Goal: Feedback & Contribution: Submit feedback/report problem

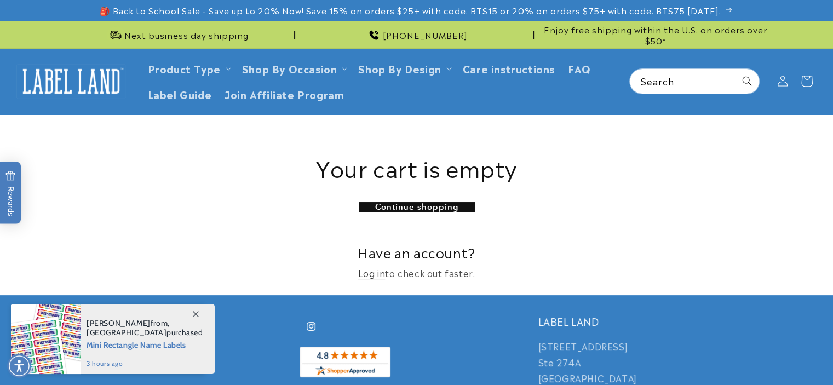
click at [805, 85] on icon at bounding box center [806, 81] width 26 height 26
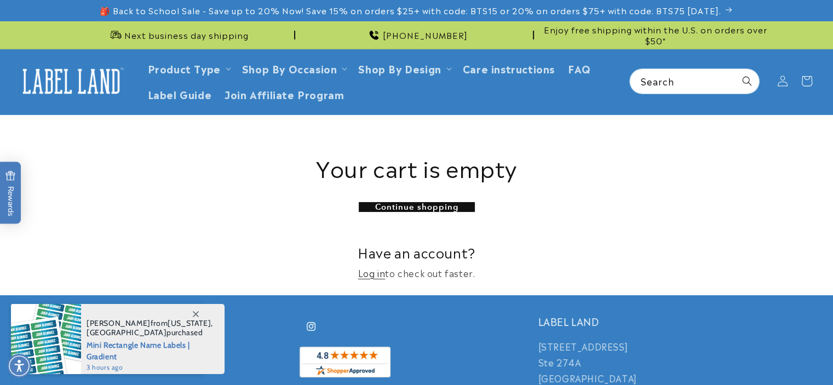
click at [411, 277] on p "Log in to check out faster." at bounding box center [417, 273] width 712 height 16
click at [374, 276] on link "Log in" at bounding box center [371, 273] width 27 height 16
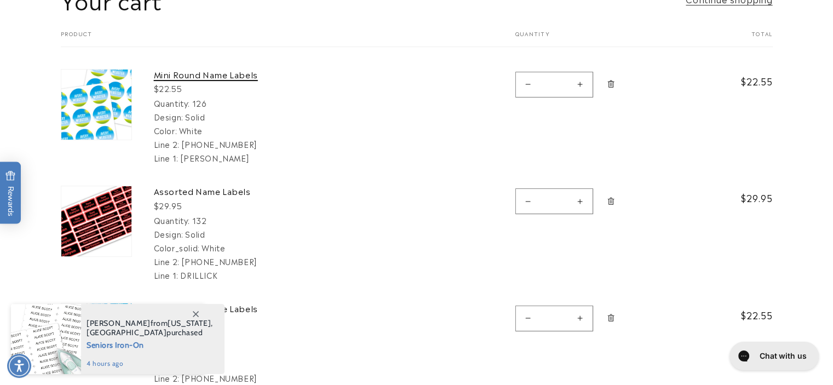
scroll to position [155, 0]
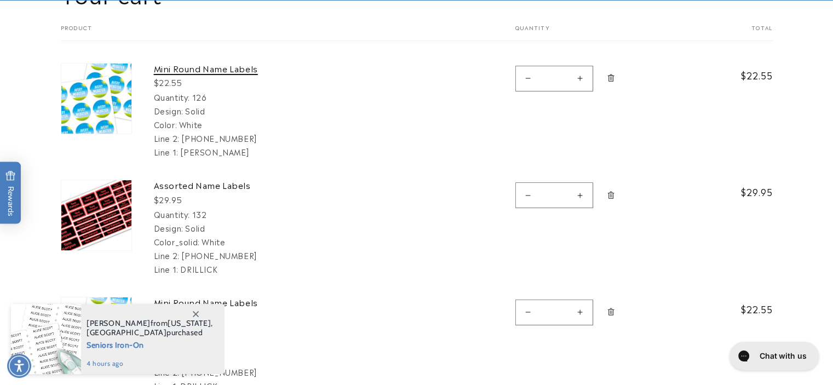
click at [186, 65] on link "Mini Round Name Labels" at bounding box center [236, 68] width 164 height 11
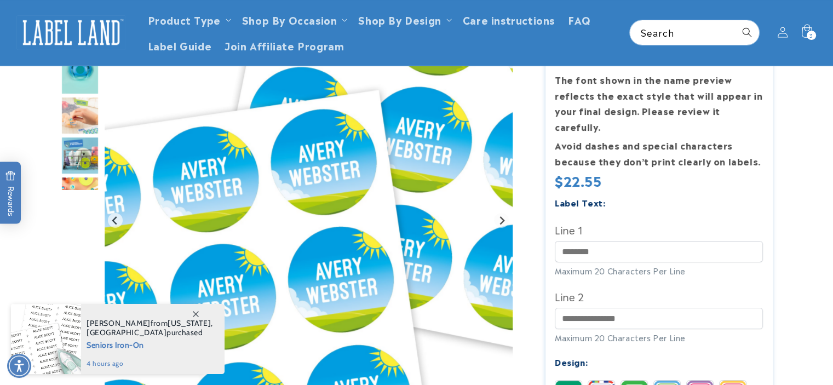
scroll to position [187, 0]
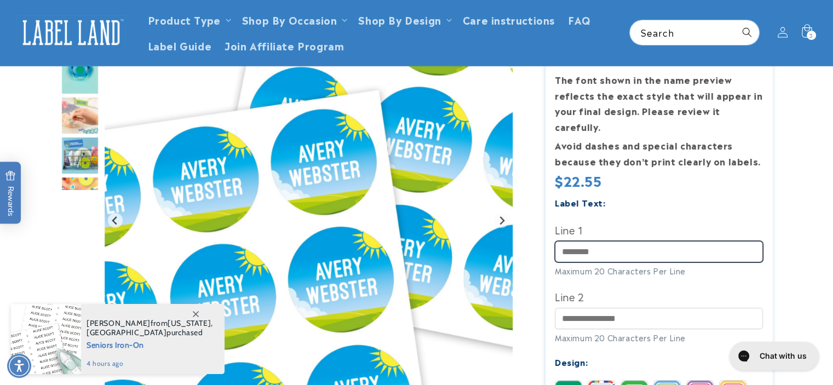
click at [723, 241] on input "Line 1" at bounding box center [659, 251] width 208 height 21
type input "********"
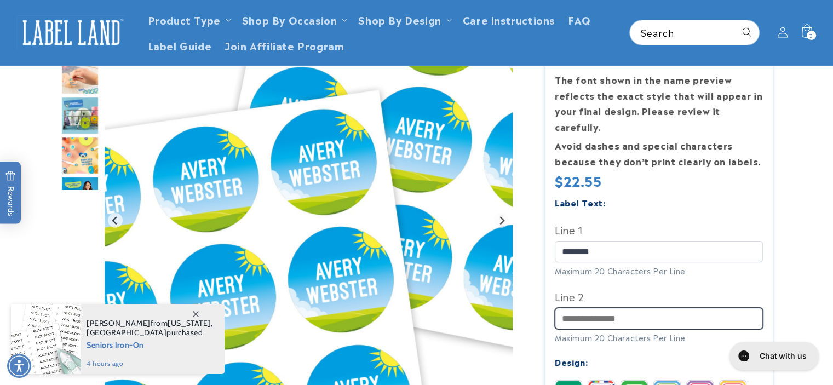
click at [663, 308] on input "Line 2" at bounding box center [659, 318] width 208 height 21
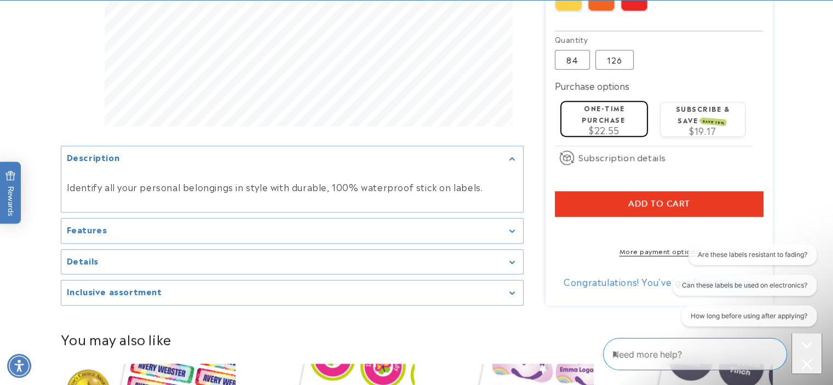
scroll to position [793, 0]
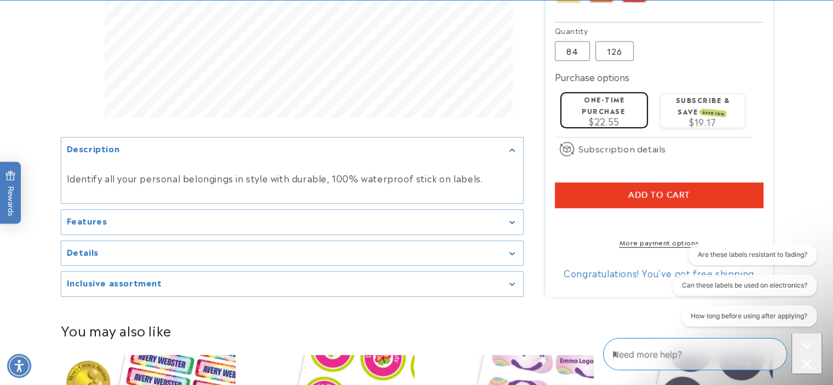
click at [504, 241] on summary "Details" at bounding box center [291, 253] width 461 height 25
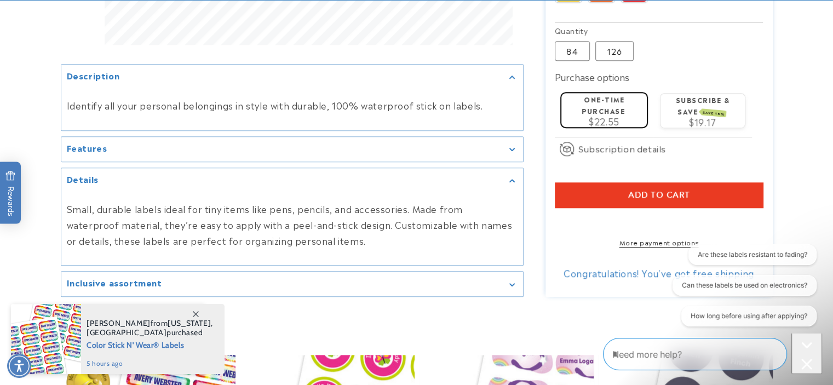
click at [500, 146] on div "Features" at bounding box center [292, 149] width 451 height 8
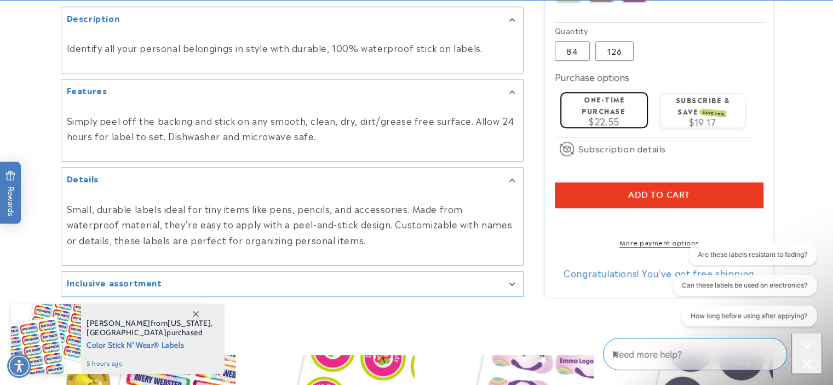
click at [477, 280] on div "Inclusive assortment" at bounding box center [292, 284] width 451 height 8
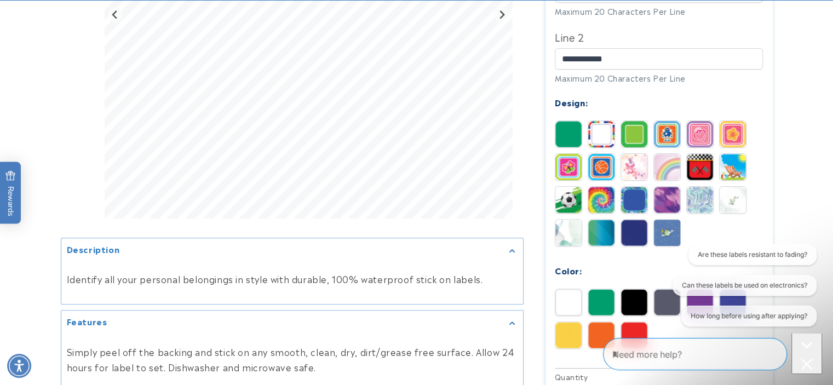
scroll to position [449, 0]
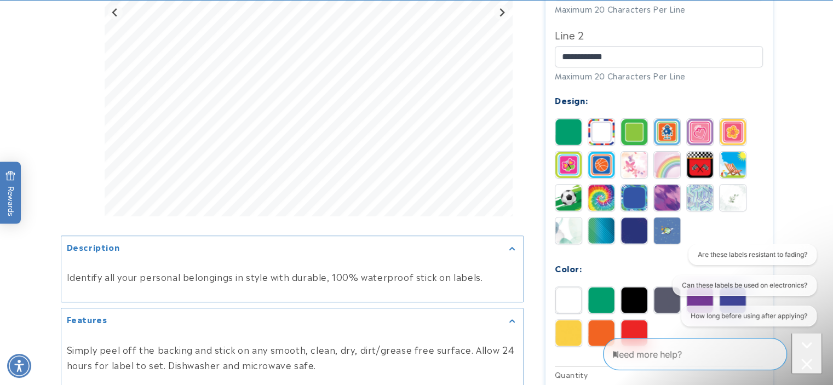
click at [567, 287] on img at bounding box center [568, 300] width 26 height 26
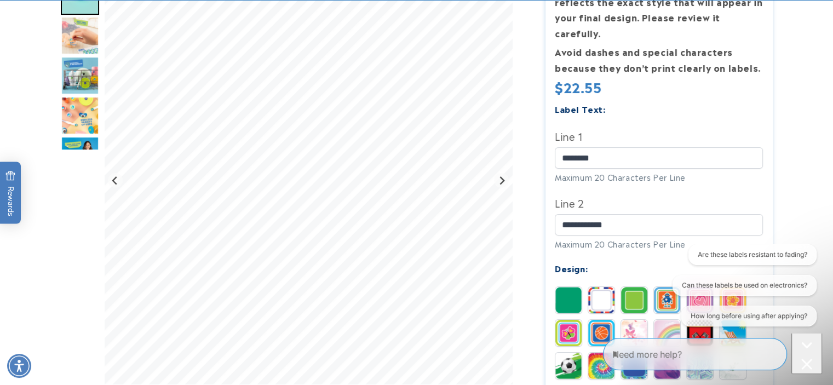
scroll to position [281, 0]
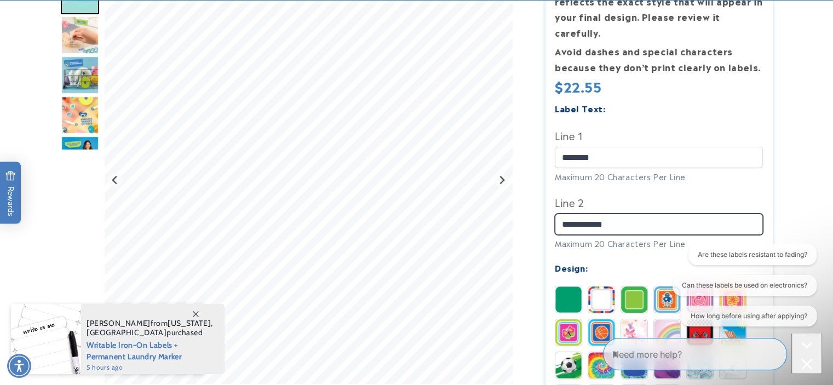
click at [576, 213] on input "**********" at bounding box center [659, 223] width 208 height 21
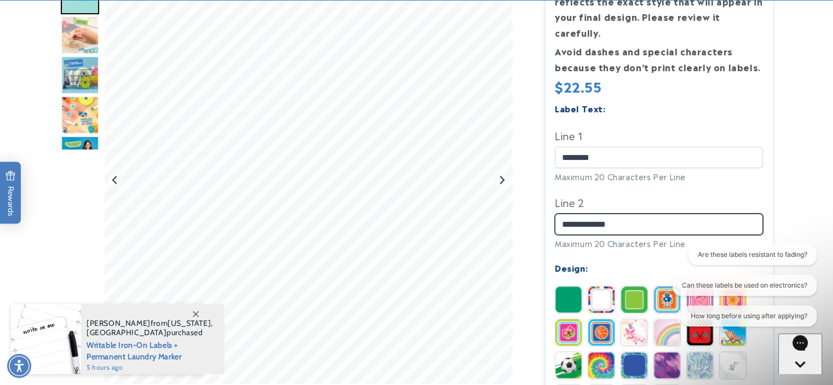
click at [600, 213] on input "**********" at bounding box center [659, 223] width 208 height 21
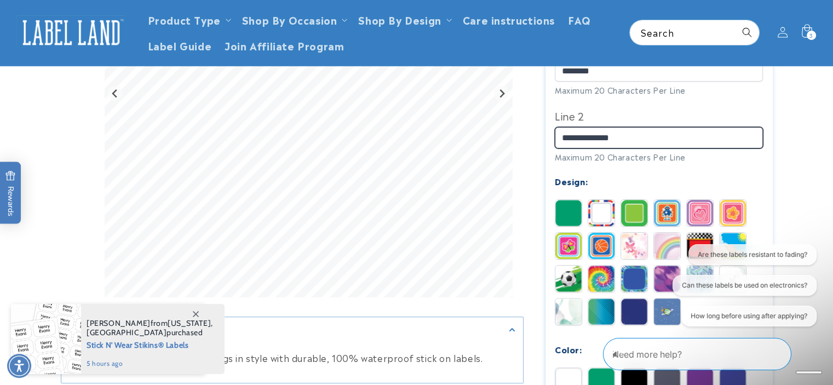
scroll to position [365, 0]
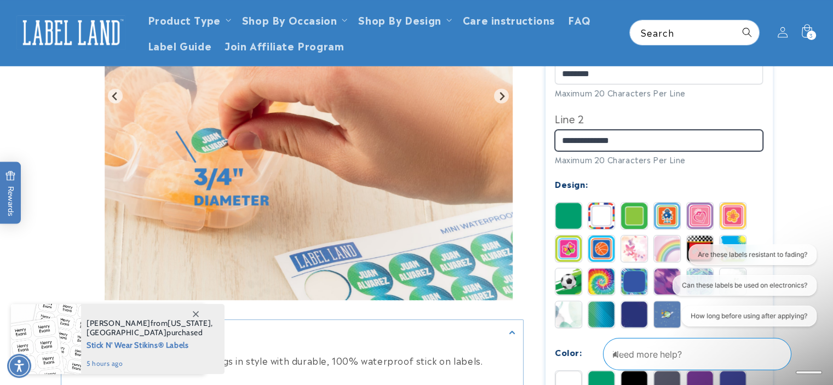
type input "**********"
click at [601, 208] on img at bounding box center [601, 216] width 26 height 26
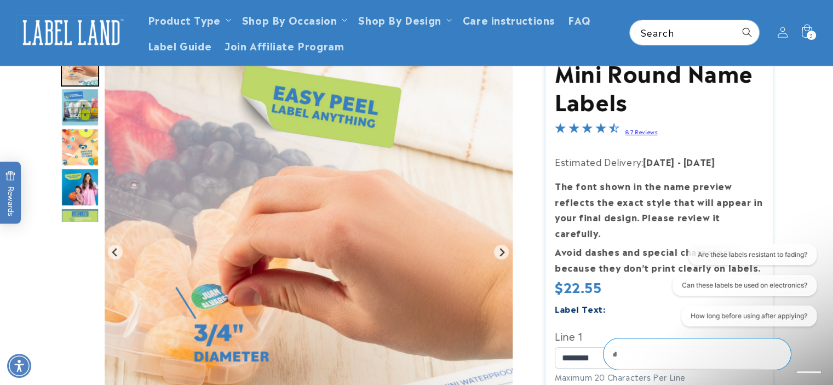
scroll to position [62, 0]
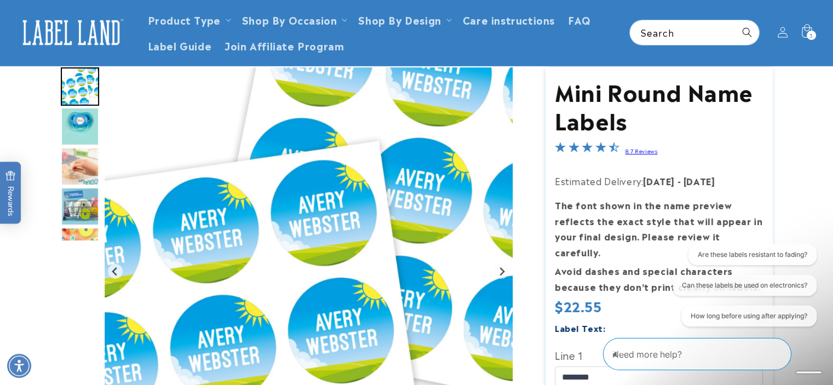
click at [76, 114] on img "Go to slide 2" at bounding box center [80, 126] width 38 height 38
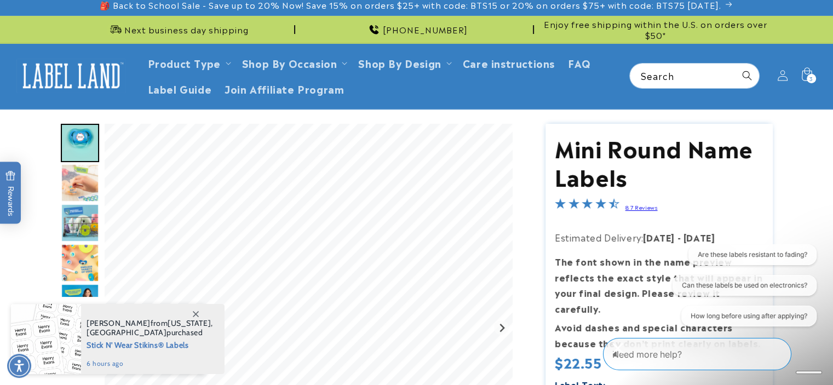
scroll to position [0, 0]
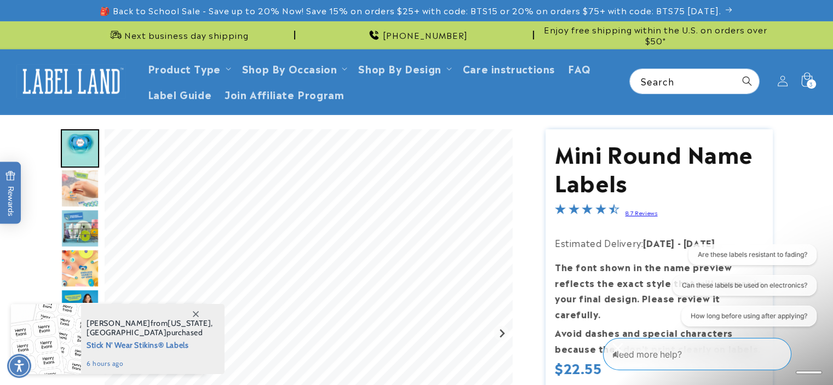
click at [809, 81] on span "3" at bounding box center [811, 83] width 4 height 9
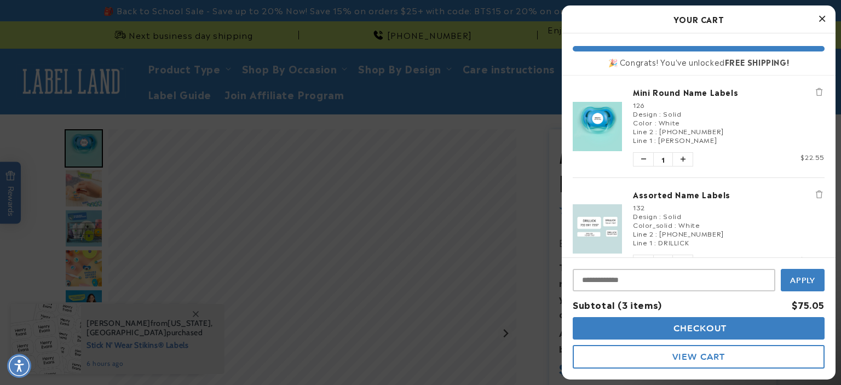
click at [691, 194] on link "Assorted Name Labels" at bounding box center [729, 194] width 192 height 11
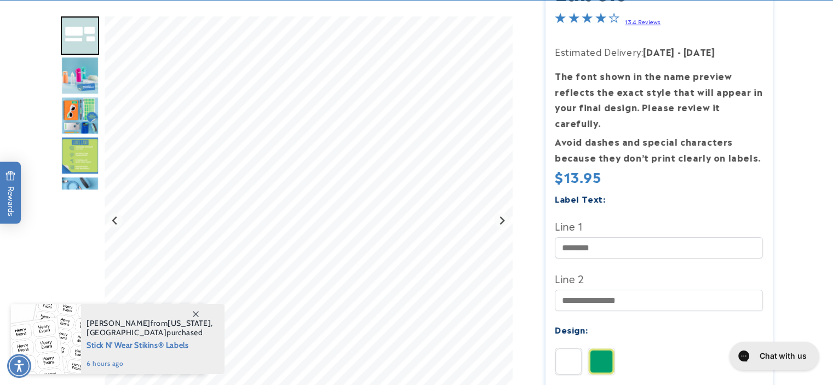
scroll to position [225, 0]
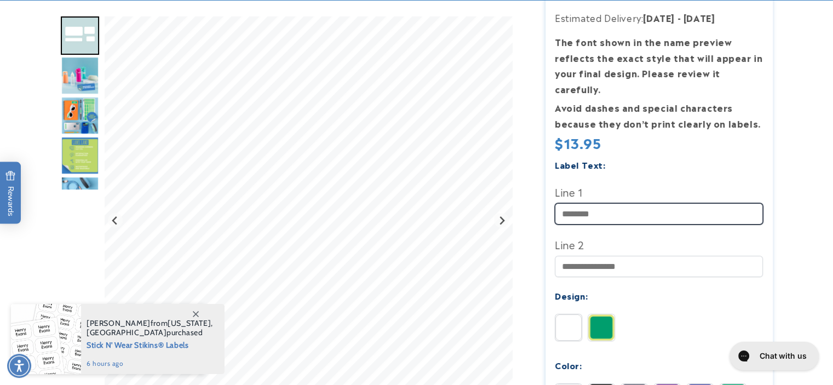
click at [615, 203] on input "Line 1" at bounding box center [659, 213] width 208 height 21
type input "********"
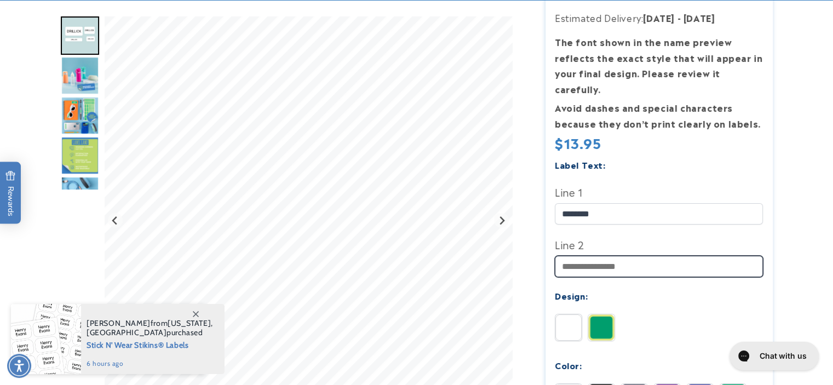
click at [626, 256] on input "Line 2" at bounding box center [659, 266] width 208 height 21
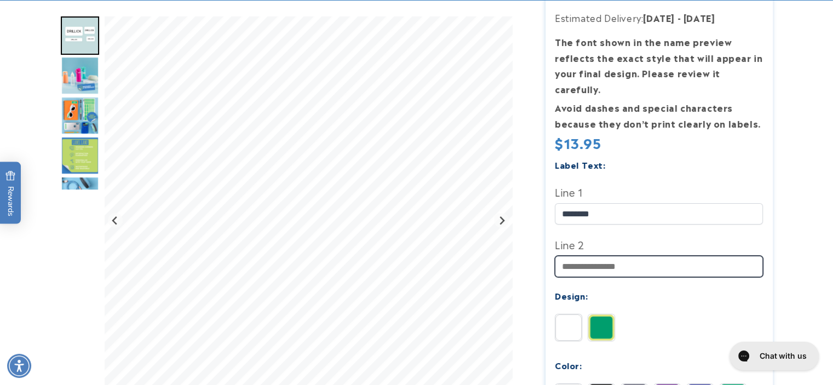
type input "**********"
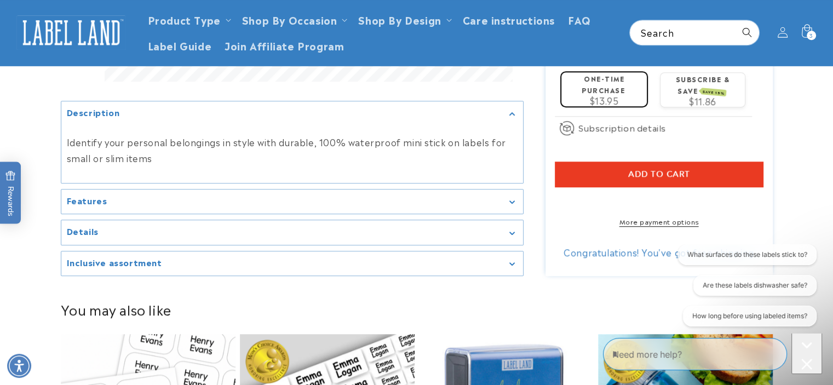
scroll to position [681, 0]
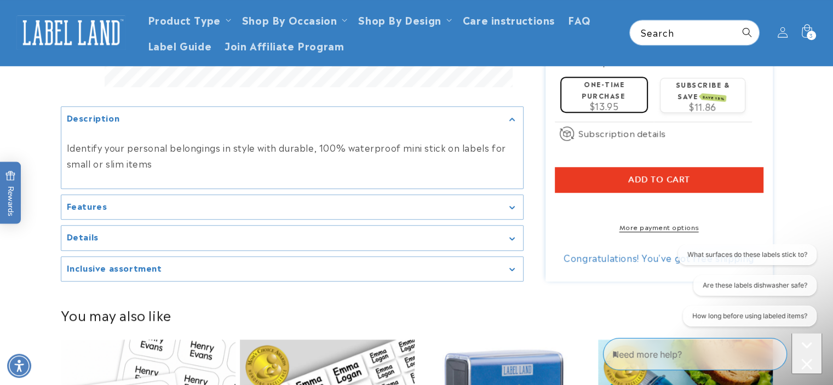
click at [509, 194] on summary "Features" at bounding box center [291, 206] width 461 height 25
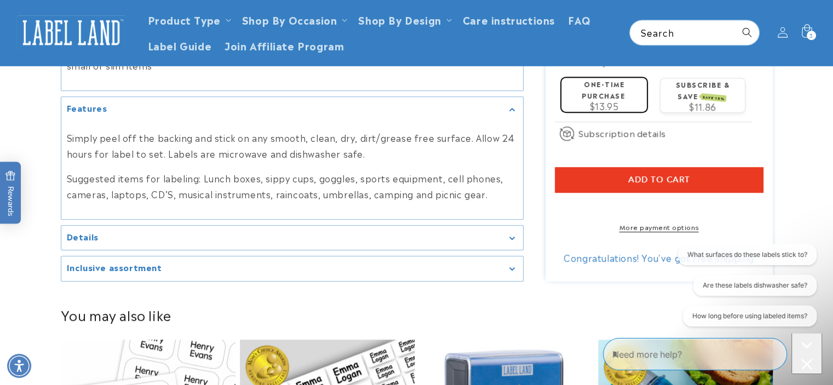
click at [499, 243] on summary "Details" at bounding box center [291, 238] width 461 height 25
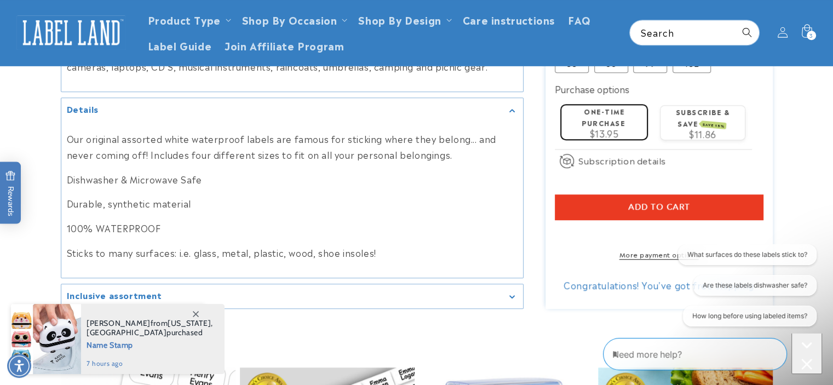
click at [511, 295] on icon "Gallery Viewer" at bounding box center [511, 296] width 5 height 3
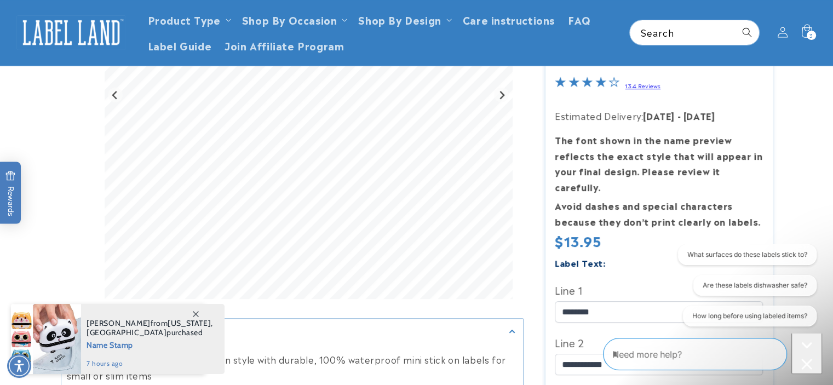
scroll to position [0, 0]
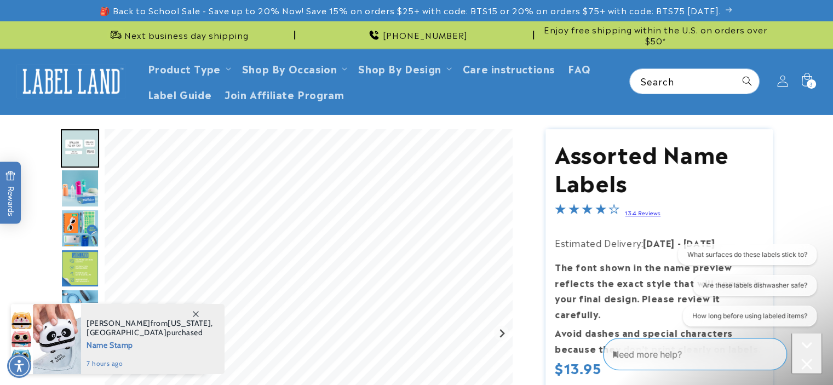
click at [779, 84] on icon at bounding box center [781, 81] width 11 height 11
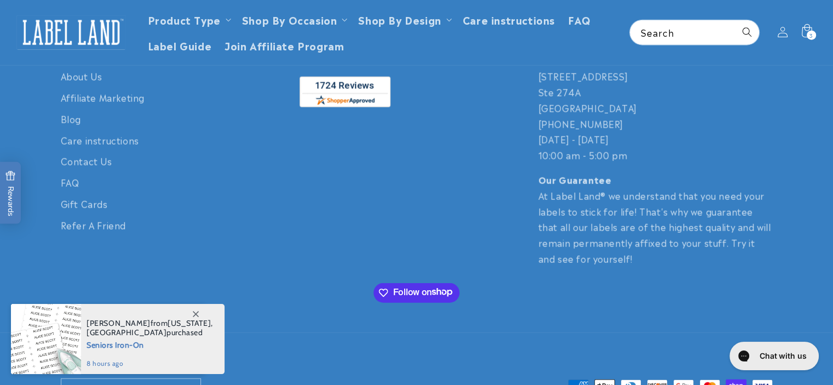
scroll to position [2583, 0]
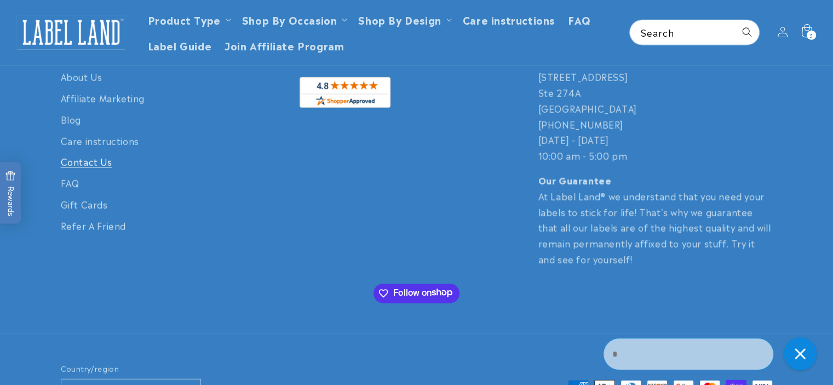
click at [82, 164] on link "Contact Us" at bounding box center [86, 161] width 51 height 21
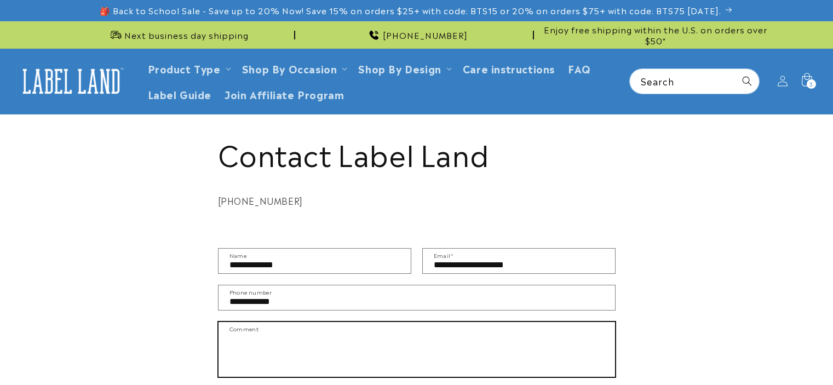
click at [234, 322] on textarea "Comment" at bounding box center [416, 349] width 396 height 55
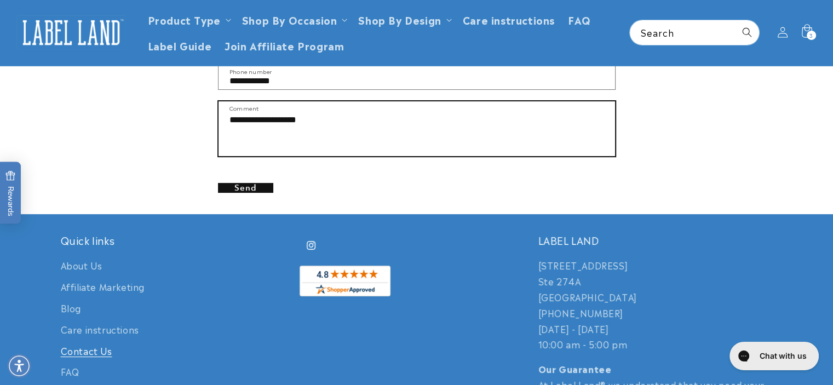
scroll to position [204, 0]
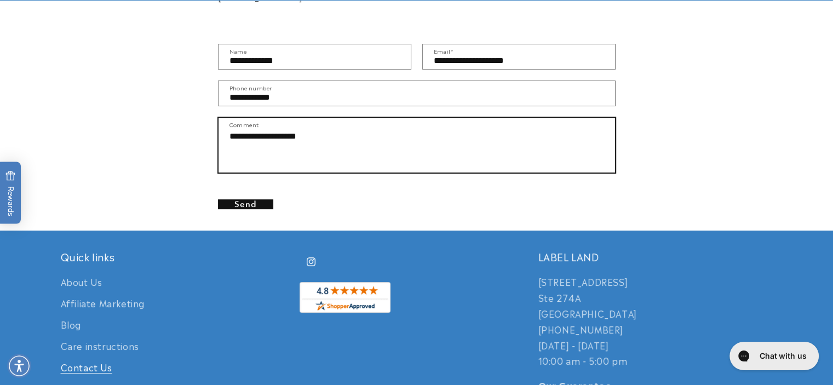
click at [316, 139] on textarea "**********" at bounding box center [416, 145] width 396 height 55
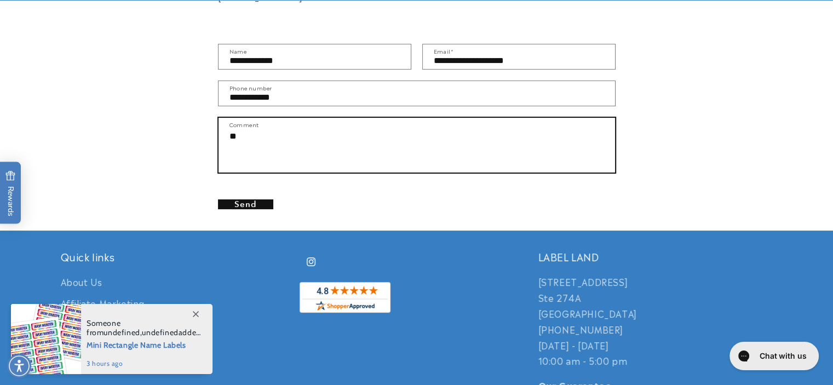
type textarea "*"
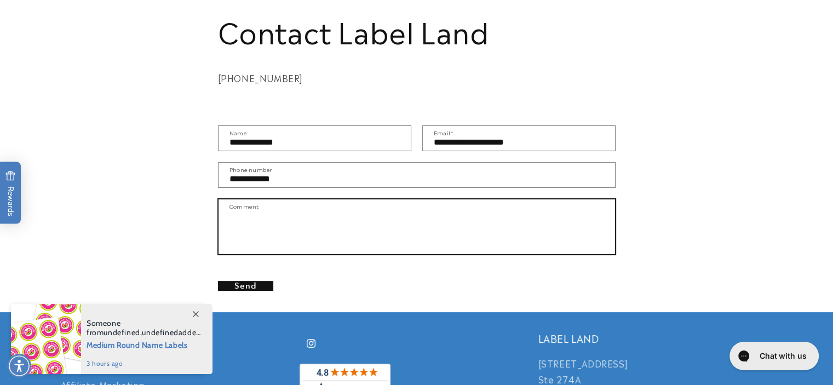
scroll to position [0, 0]
